Goal: Information Seeking & Learning: Learn about a topic

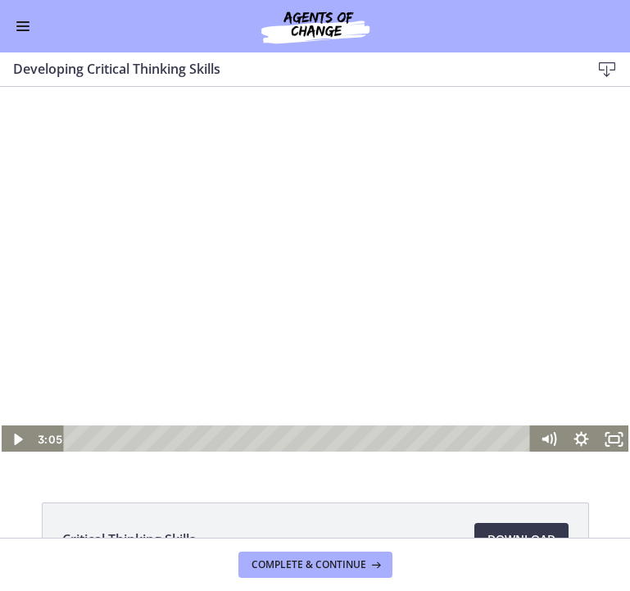
click at [15, 26] on button "Enable menu" at bounding box center [23, 26] width 20 height 20
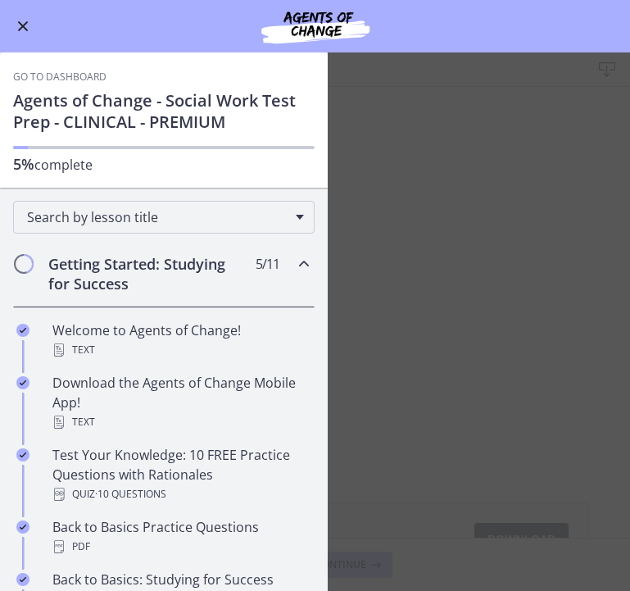
click at [306, 268] on icon "Chapters" at bounding box center [304, 264] width 20 height 20
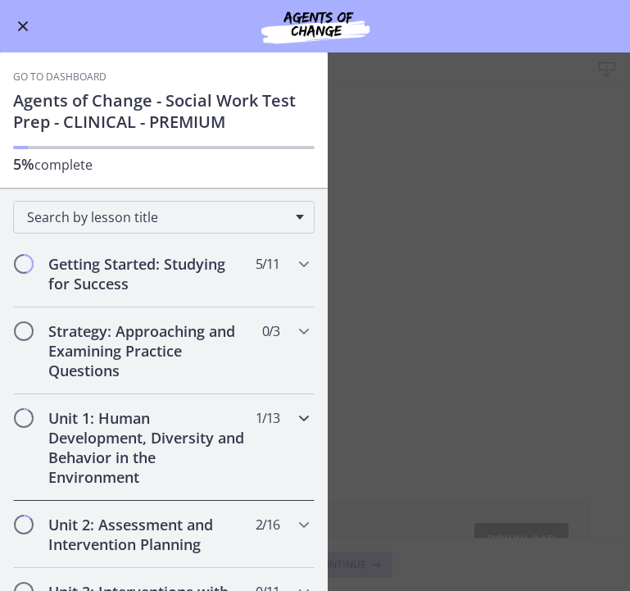
click at [296, 417] on icon "Chapters" at bounding box center [304, 418] width 20 height 20
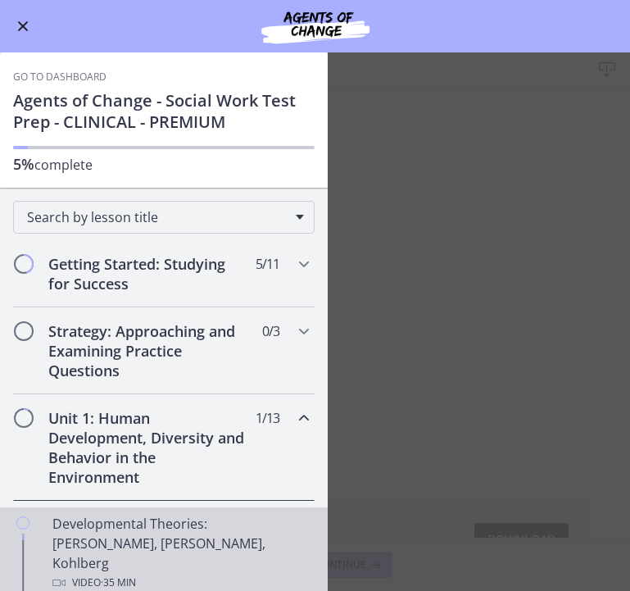
click at [158, 541] on div "Developmental Theories: [PERSON_NAME], [PERSON_NAME], Kohlberg Video · 35 min" at bounding box center [180, 553] width 256 height 79
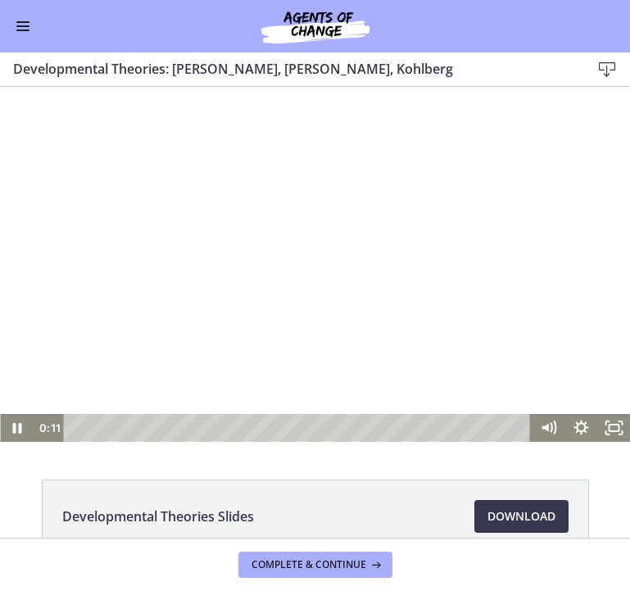
drag, startPoint x: 163, startPoint y: 622, endPoint x: 342, endPoint y: 403, distance: 282.4
click at [342, 403] on div "Click for sound @keyframes VOLUME_SMALL_WAVE_FLASH { 0% { opacity: 0; } 33% { o…" at bounding box center [315, 264] width 630 height 355
click at [447, 360] on div at bounding box center [315, 264] width 630 height 355
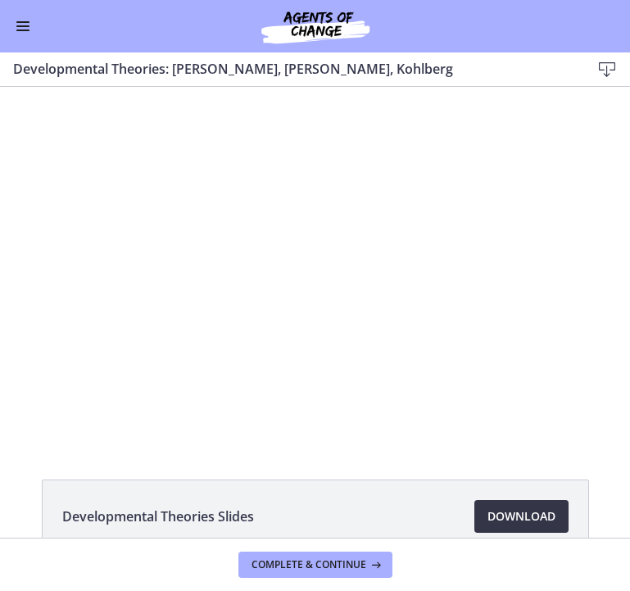
click at [535, 520] on span "Download Opens in a new window" at bounding box center [521, 516] width 68 height 20
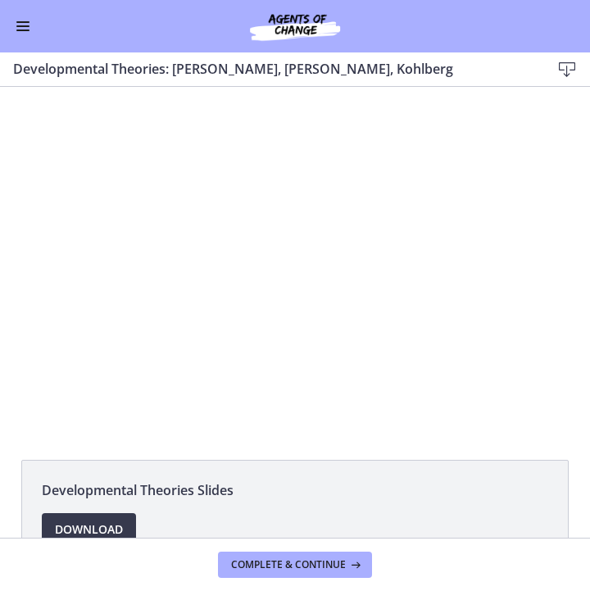
click at [13, 20] on button "Enable menu" at bounding box center [23, 26] width 20 height 20
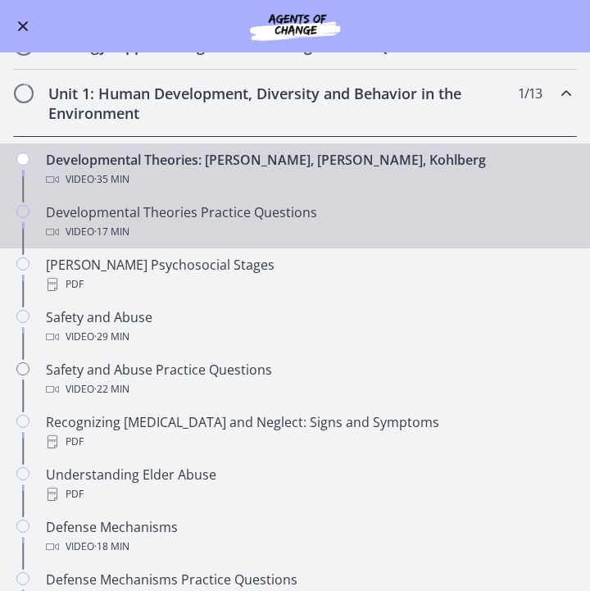
click at [258, 450] on ul "Developmental Theories: [PERSON_NAME], [PERSON_NAME], Kohlberg Video · 35 min D…" at bounding box center [295, 484] width 590 height 695
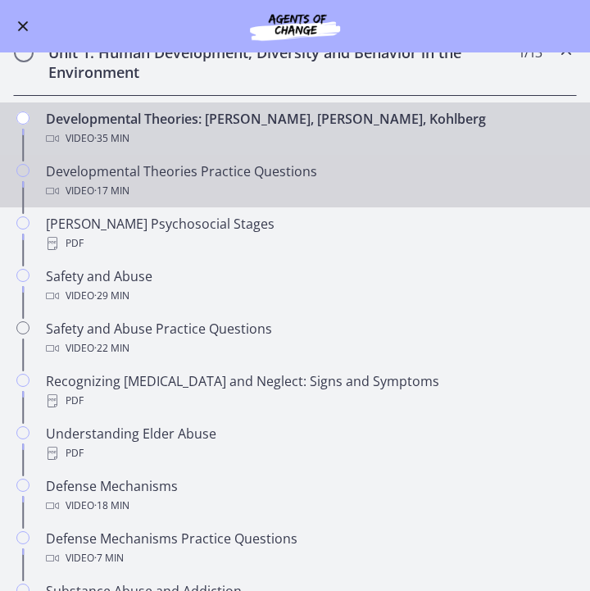
scroll to position [295, 0]
